Goal: Find specific page/section: Find specific page/section

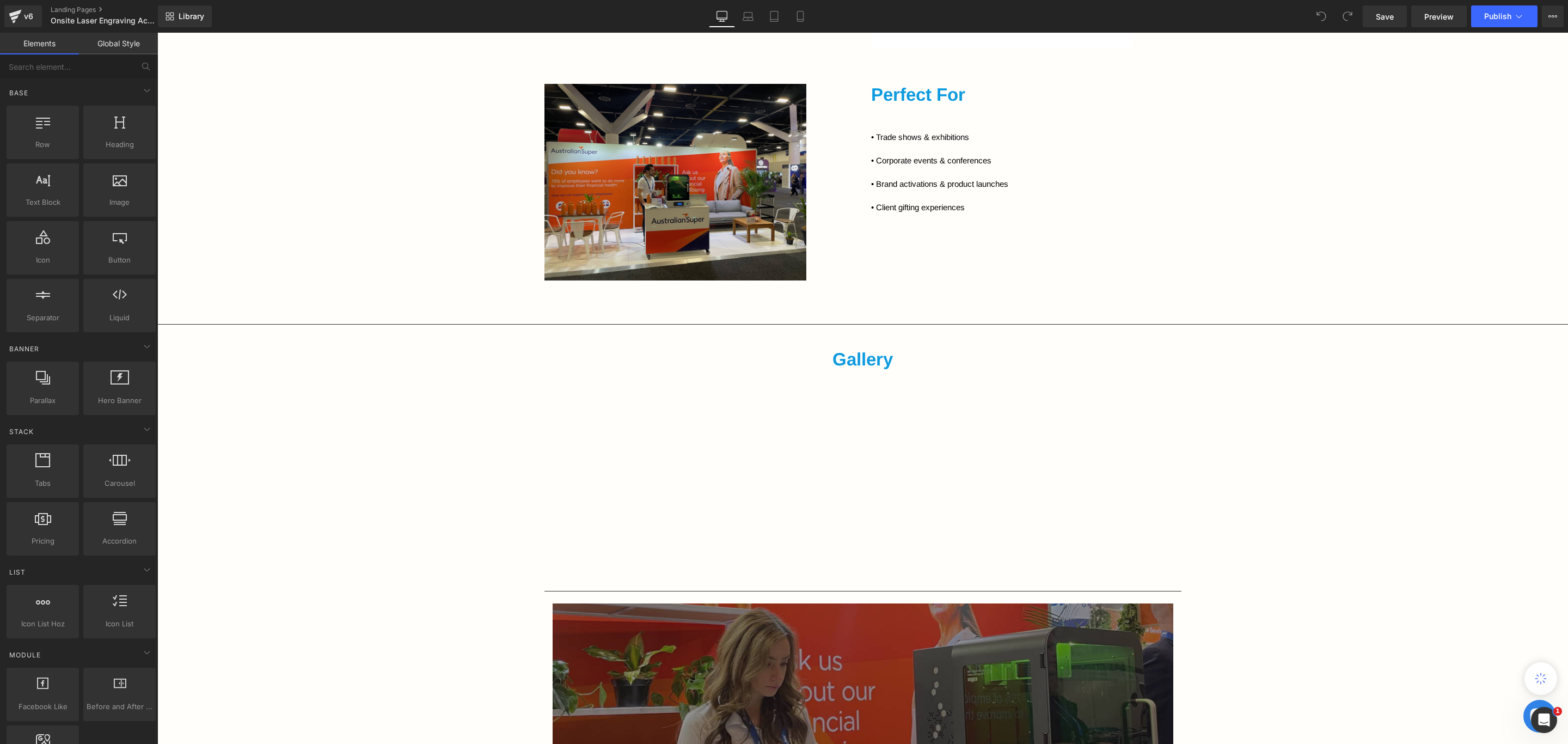
scroll to position [1225, 0]
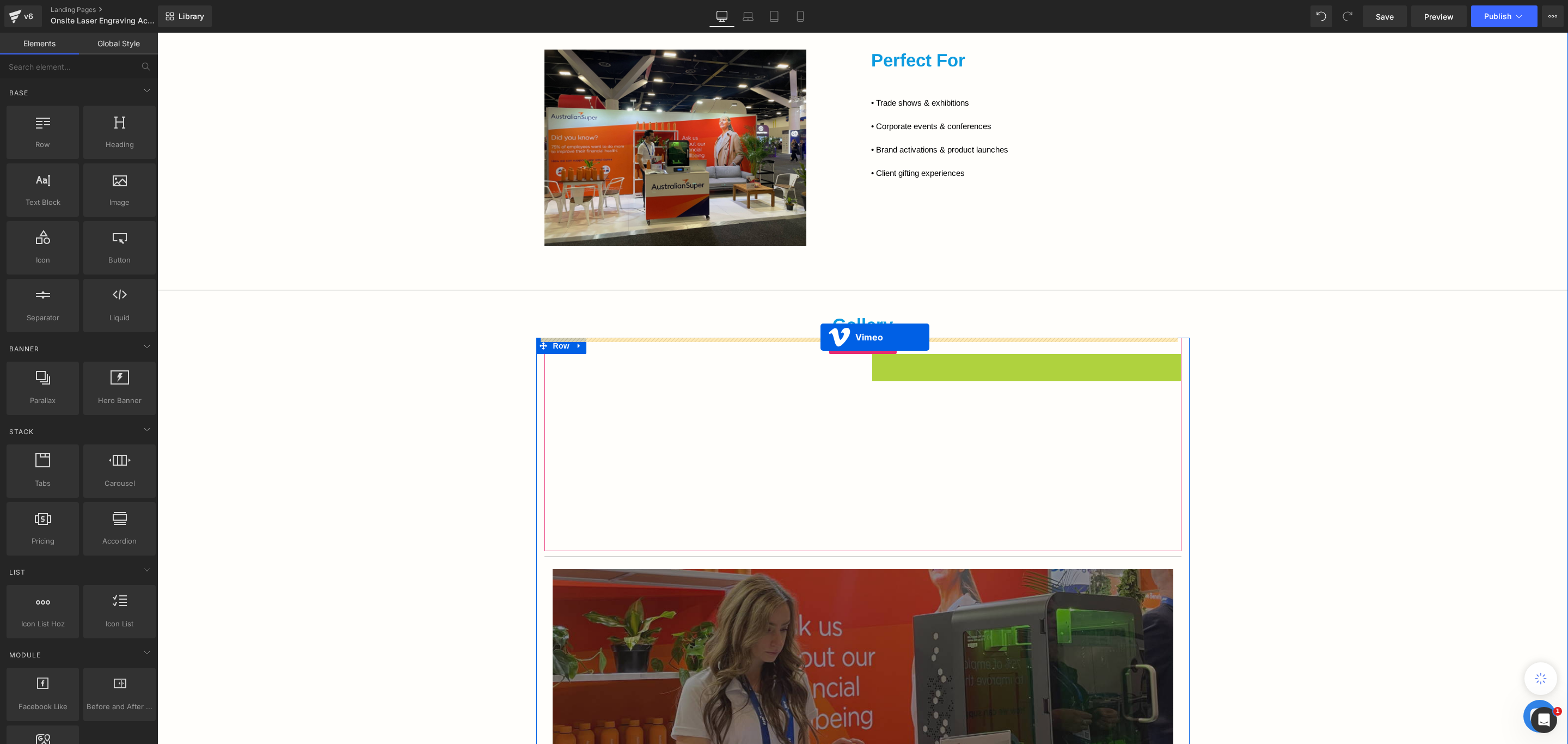
drag, startPoint x: 1005, startPoint y: 360, endPoint x: 820, endPoint y: 337, distance: 186.4
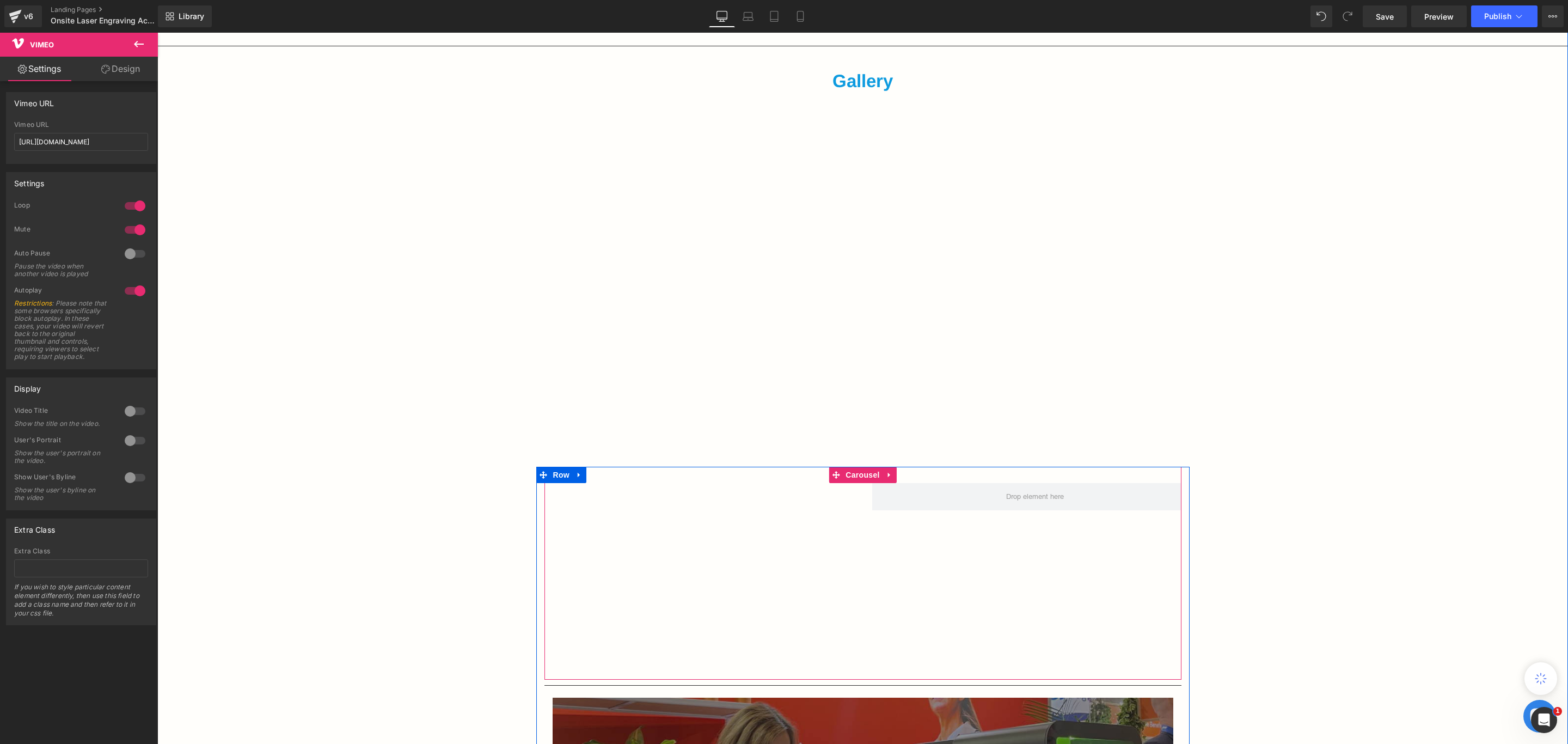
scroll to position [1470, 0]
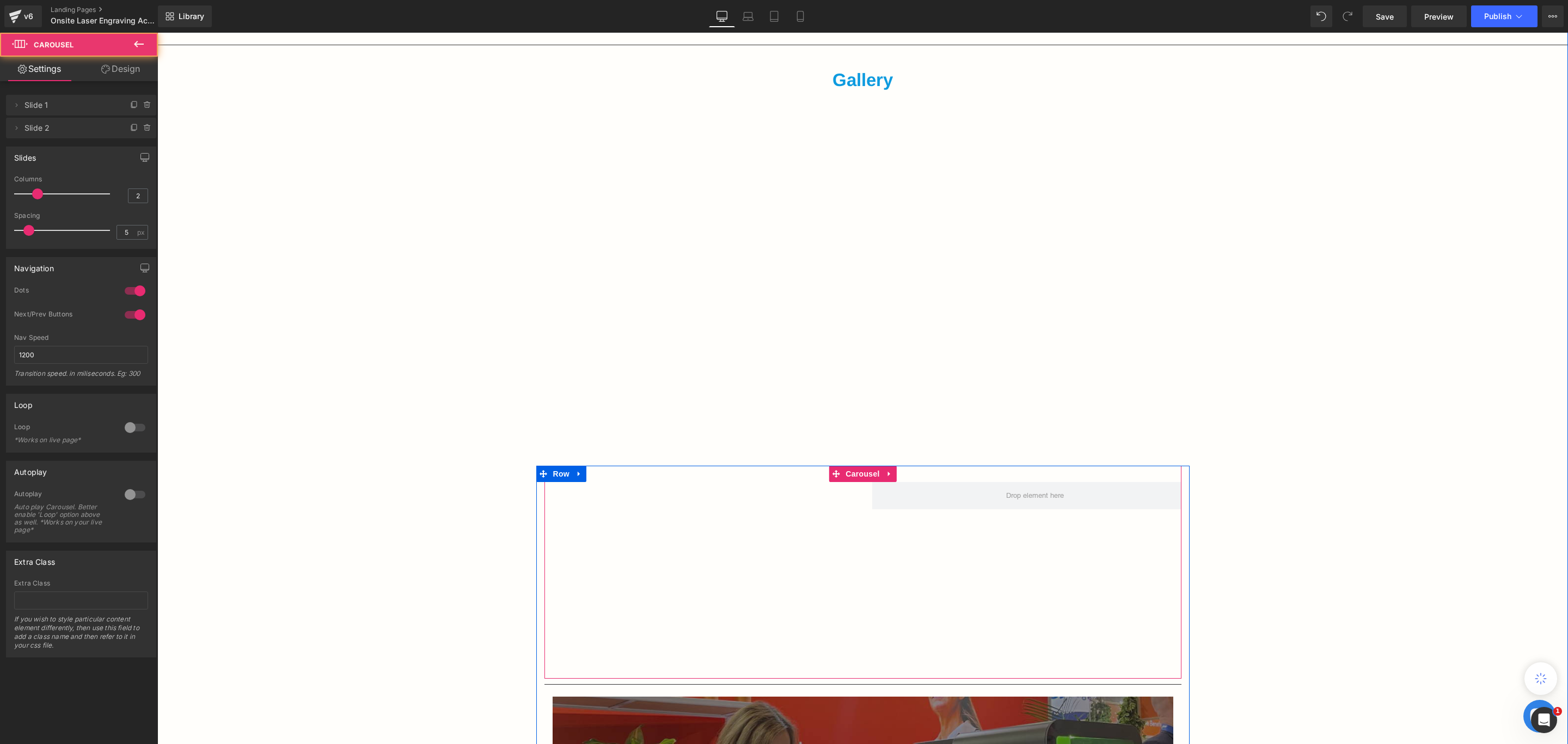
click at [971, 590] on div "Vimeo" at bounding box center [872, 580] width 656 height 197
click at [887, 474] on icon at bounding box center [888, 474] width 2 height 5
click at [890, 472] on link at bounding box center [897, 473] width 14 height 17
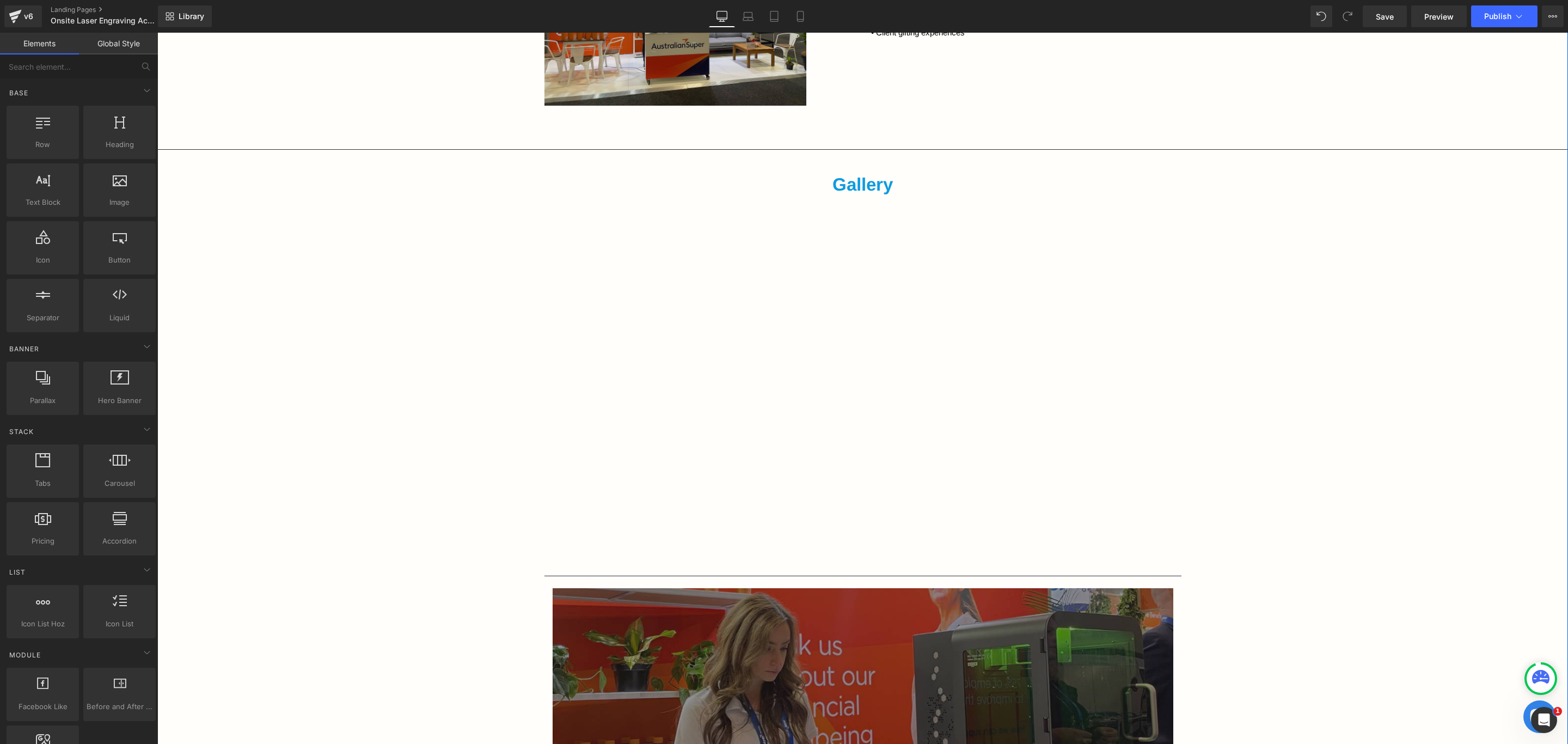
scroll to position [1307, 0]
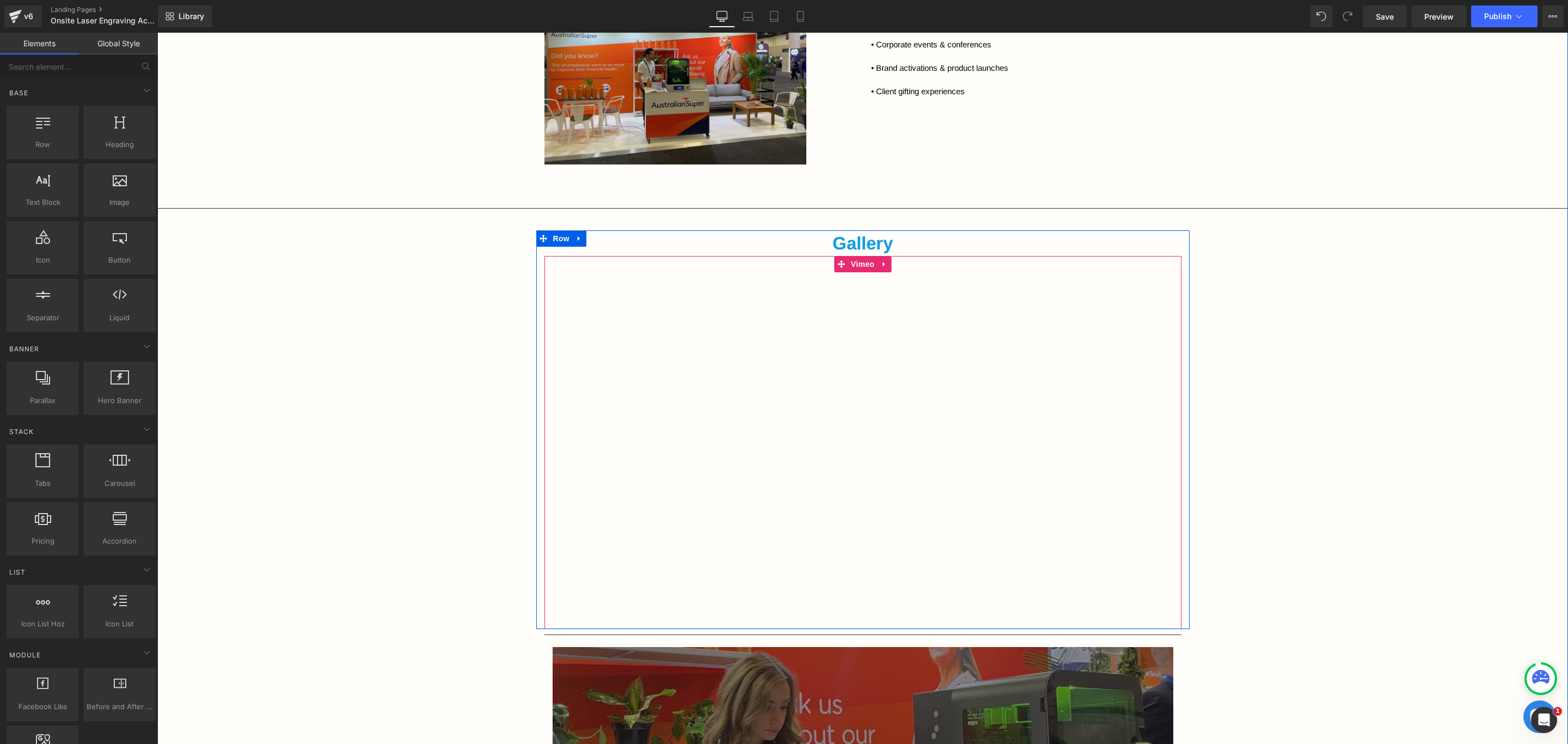
click at [760, 289] on div at bounding box center [863, 441] width 637 height 372
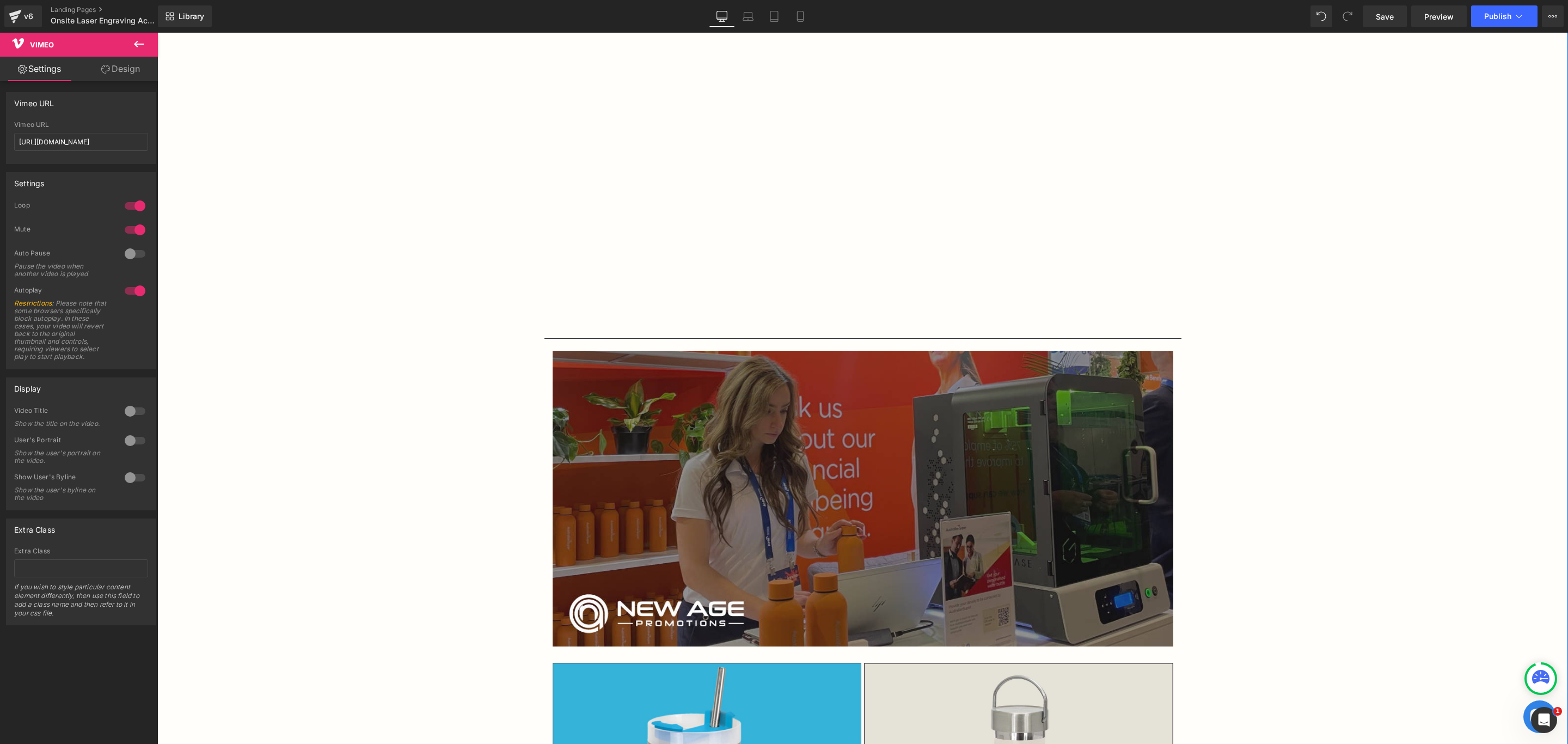
scroll to position [1470, 0]
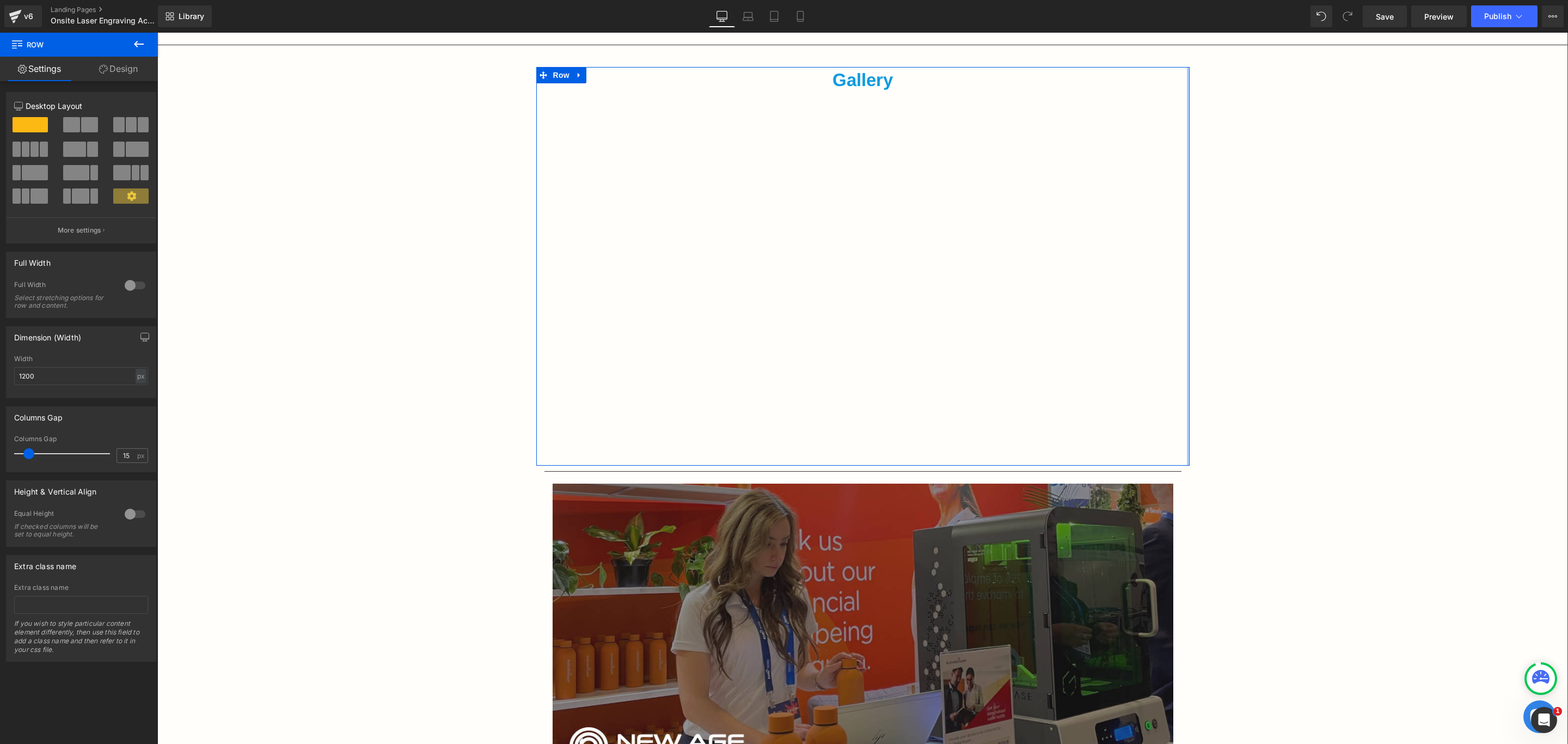
drag, startPoint x: 1181, startPoint y: 212, endPoint x: 1188, endPoint y: 222, distance: 12.2
click at [1188, 222] on div "Bring your brand to life with New Age Promotions’ live onsite laser engraving. …" at bounding box center [863, 177] width 1411 height 1933
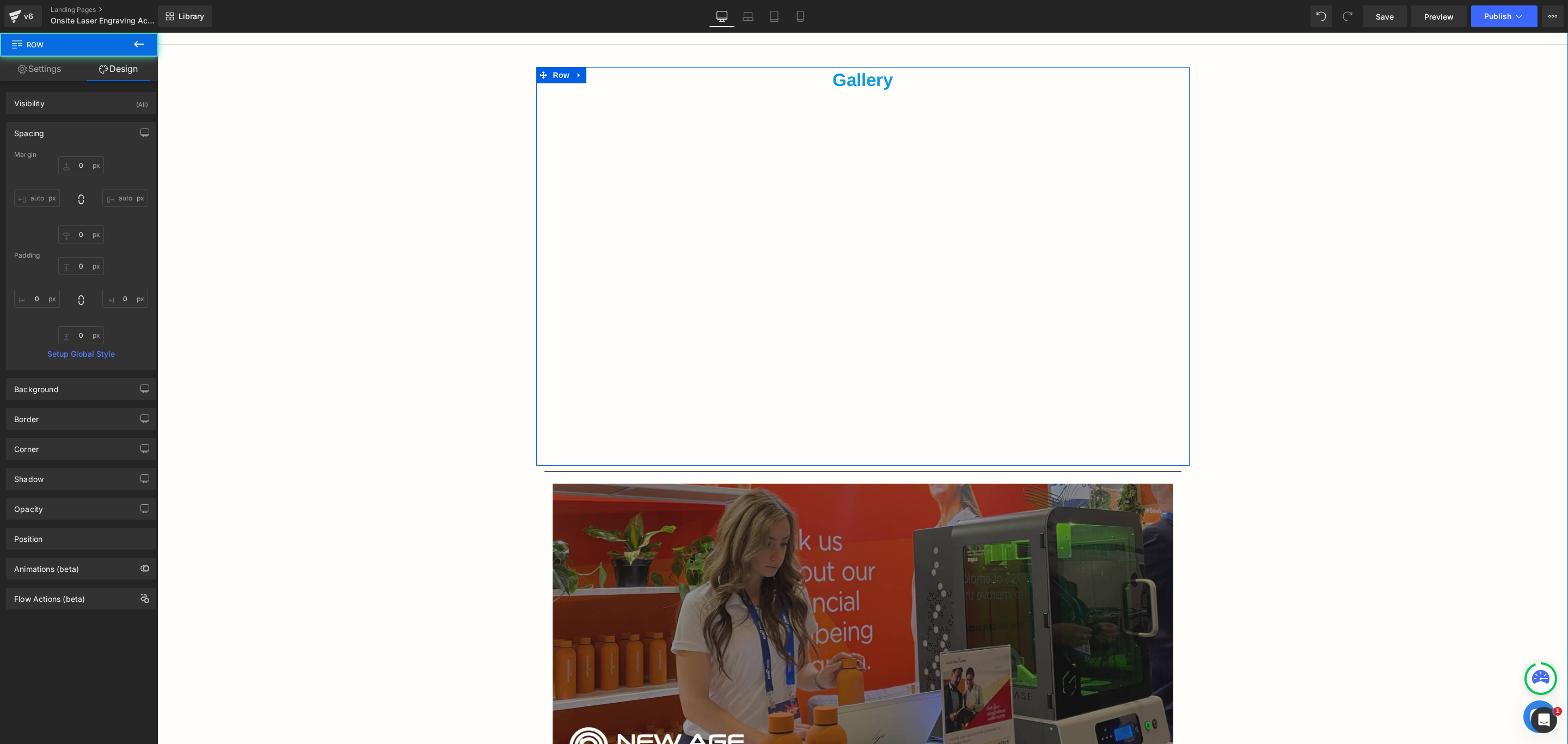
click at [1249, 230] on div "Bring your brand to life with New Age Promotions’ live onsite laser engraving. …" at bounding box center [863, 177] width 1411 height 1933
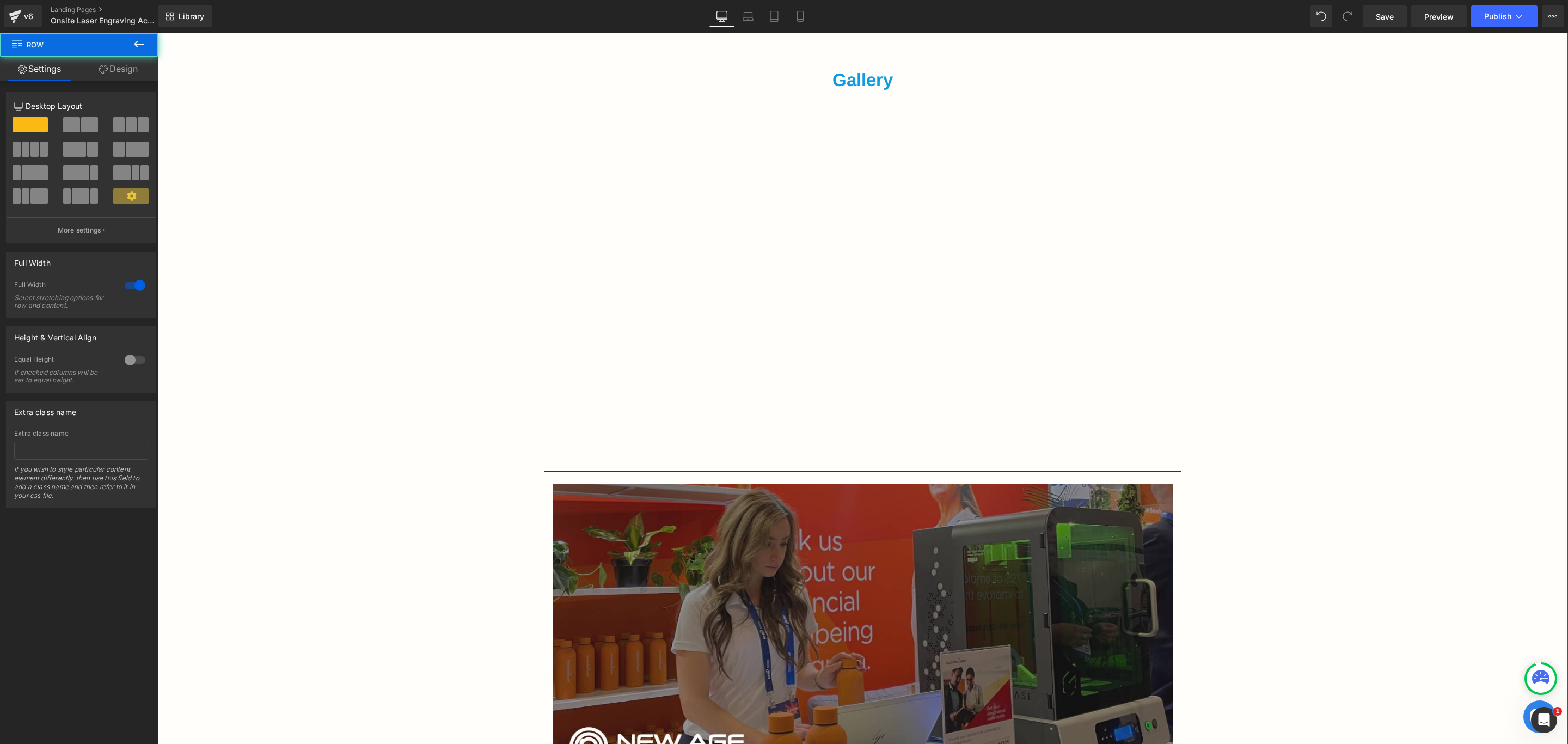
click at [1258, 388] on div "Bring your brand to life with New Age Promotions’ live onsite laser engraving. …" at bounding box center [863, 177] width 1411 height 1933
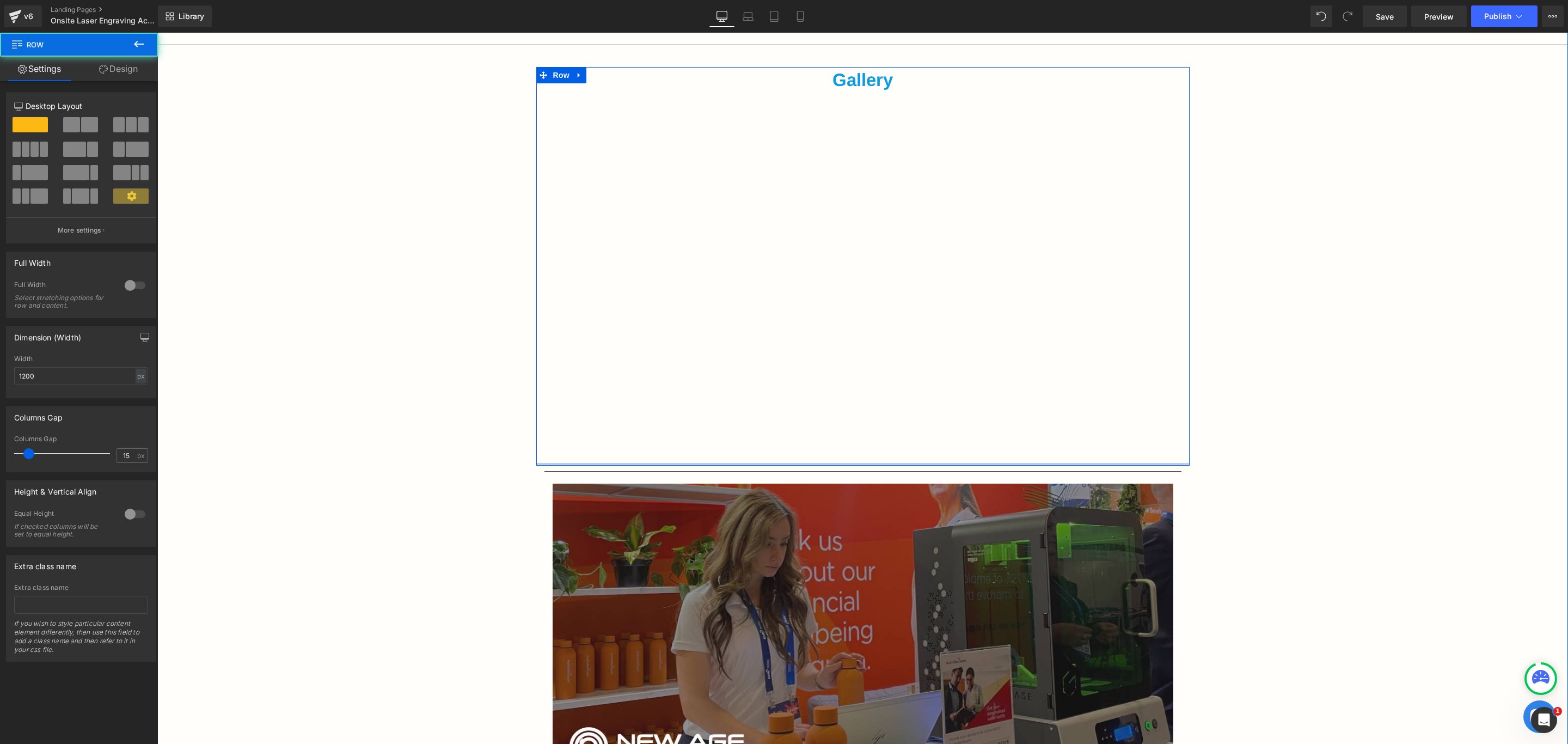
drag, startPoint x: 856, startPoint y: 463, endPoint x: 858, endPoint y: 361, distance: 102.0
click at [858, 361] on div "Gallery Text Block Vimeo Row" at bounding box center [863, 266] width 653 height 398
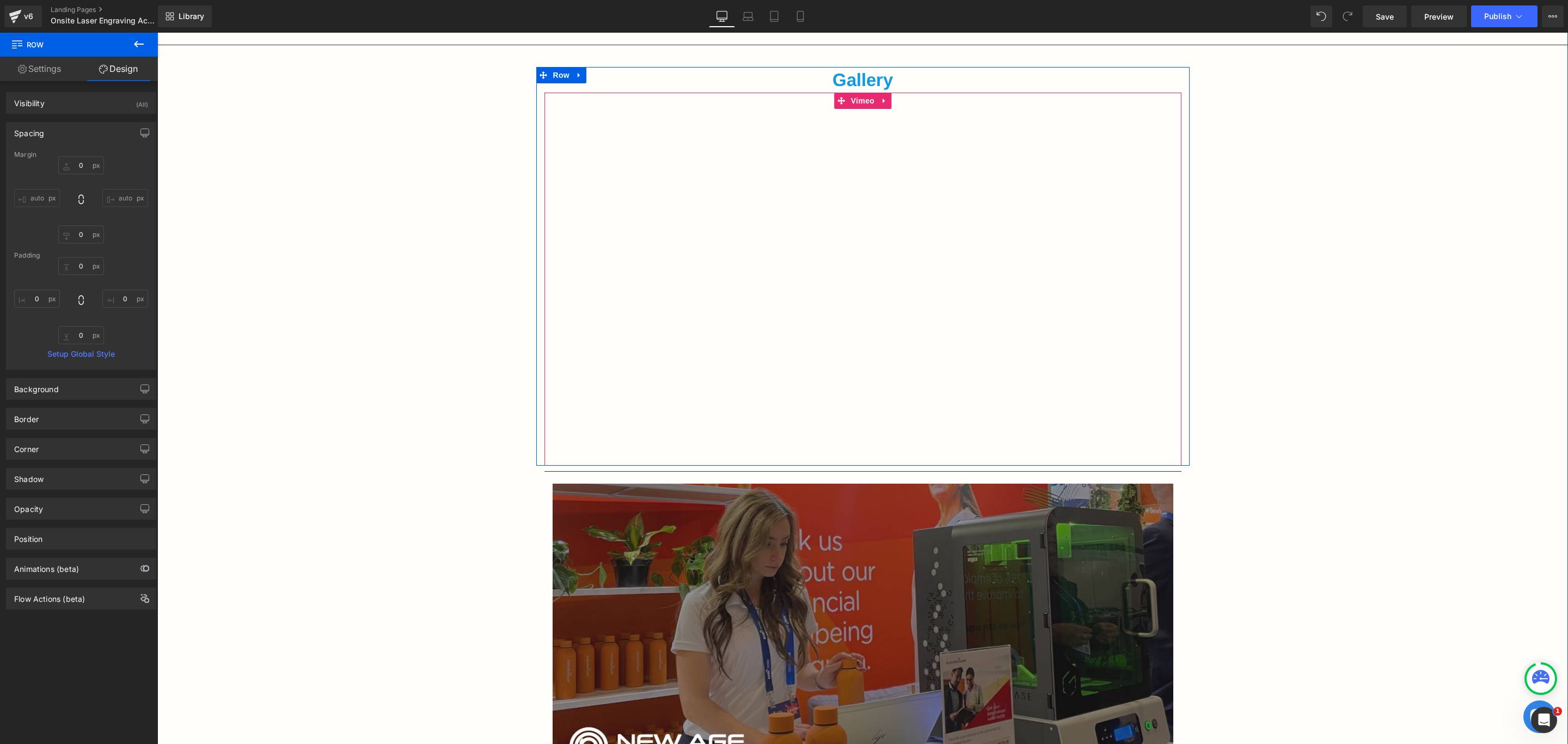
click at [1432, 383] on div "Bring your brand to life with New Age Promotions’ live onsite laser engraving. …" at bounding box center [863, 177] width 1411 height 1933
